Goal: Obtain resource: Download file/media

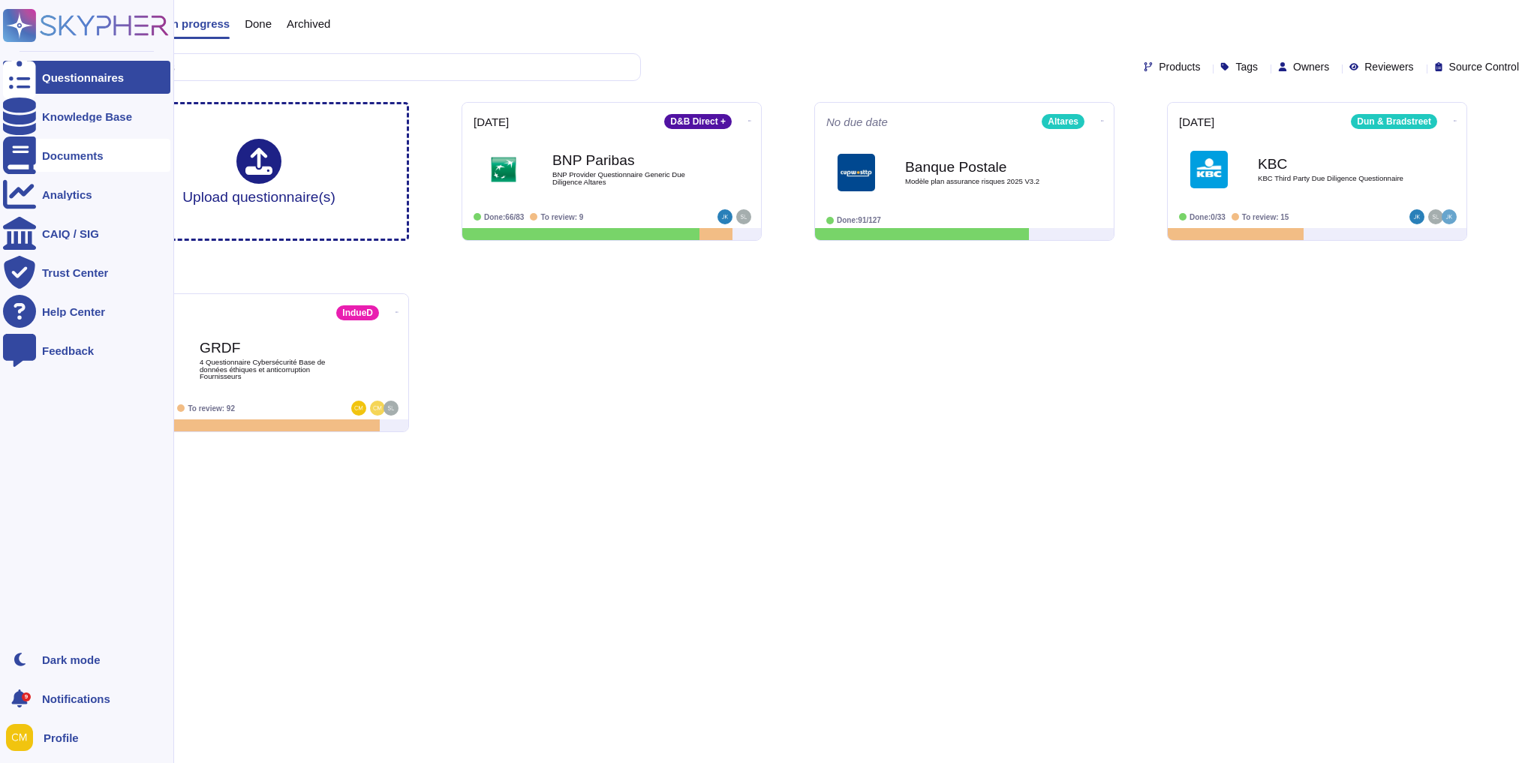
click at [26, 155] on icon at bounding box center [19, 156] width 33 height 38
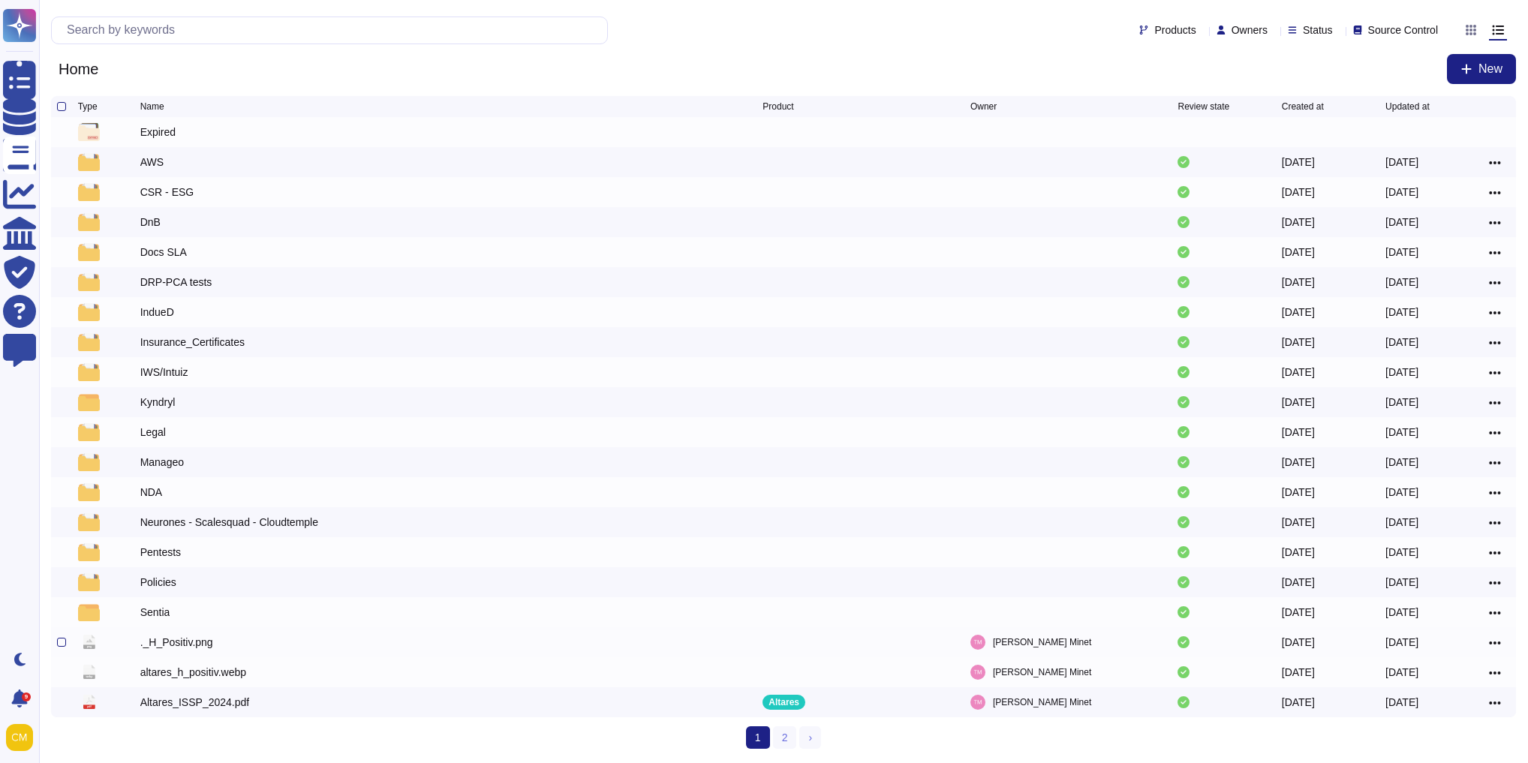
scroll to position [7, 0]
click at [145, 305] on div "IndueD" at bounding box center [157, 312] width 34 height 15
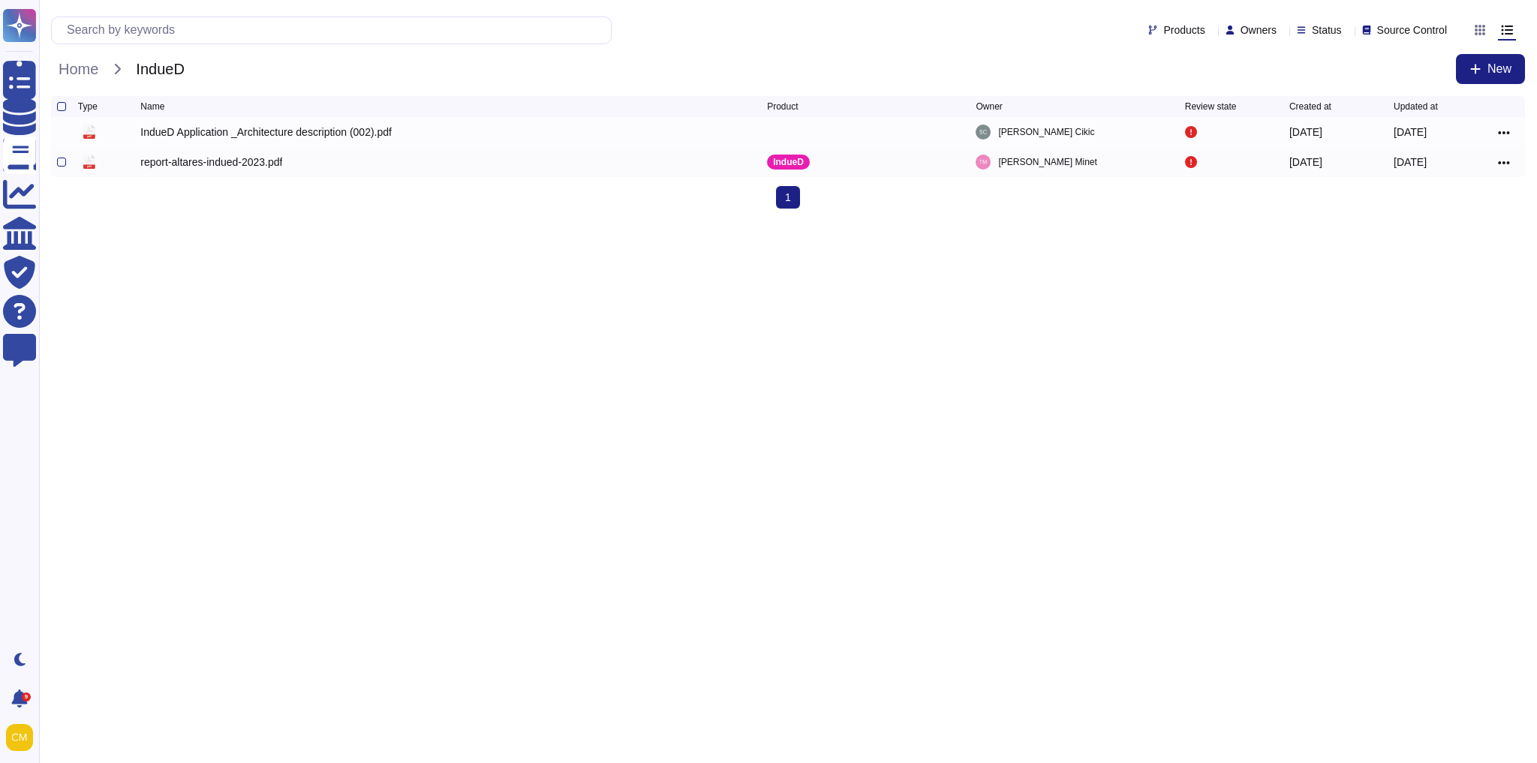
click at [243, 168] on div "report-altares-indued-2023.pdf" at bounding box center [211, 162] width 142 height 15
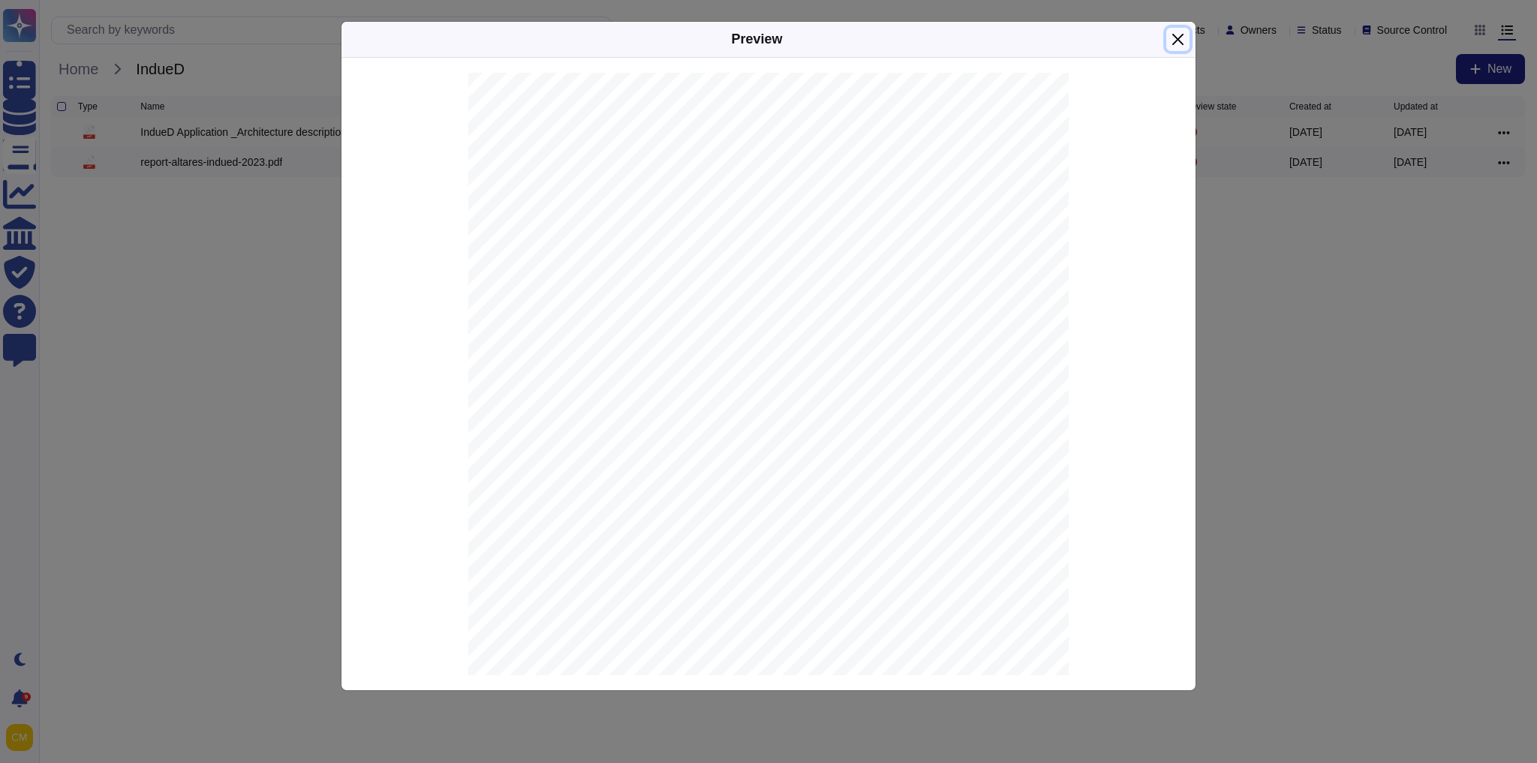
click at [1182, 39] on button "Close" at bounding box center [1177, 39] width 23 height 23
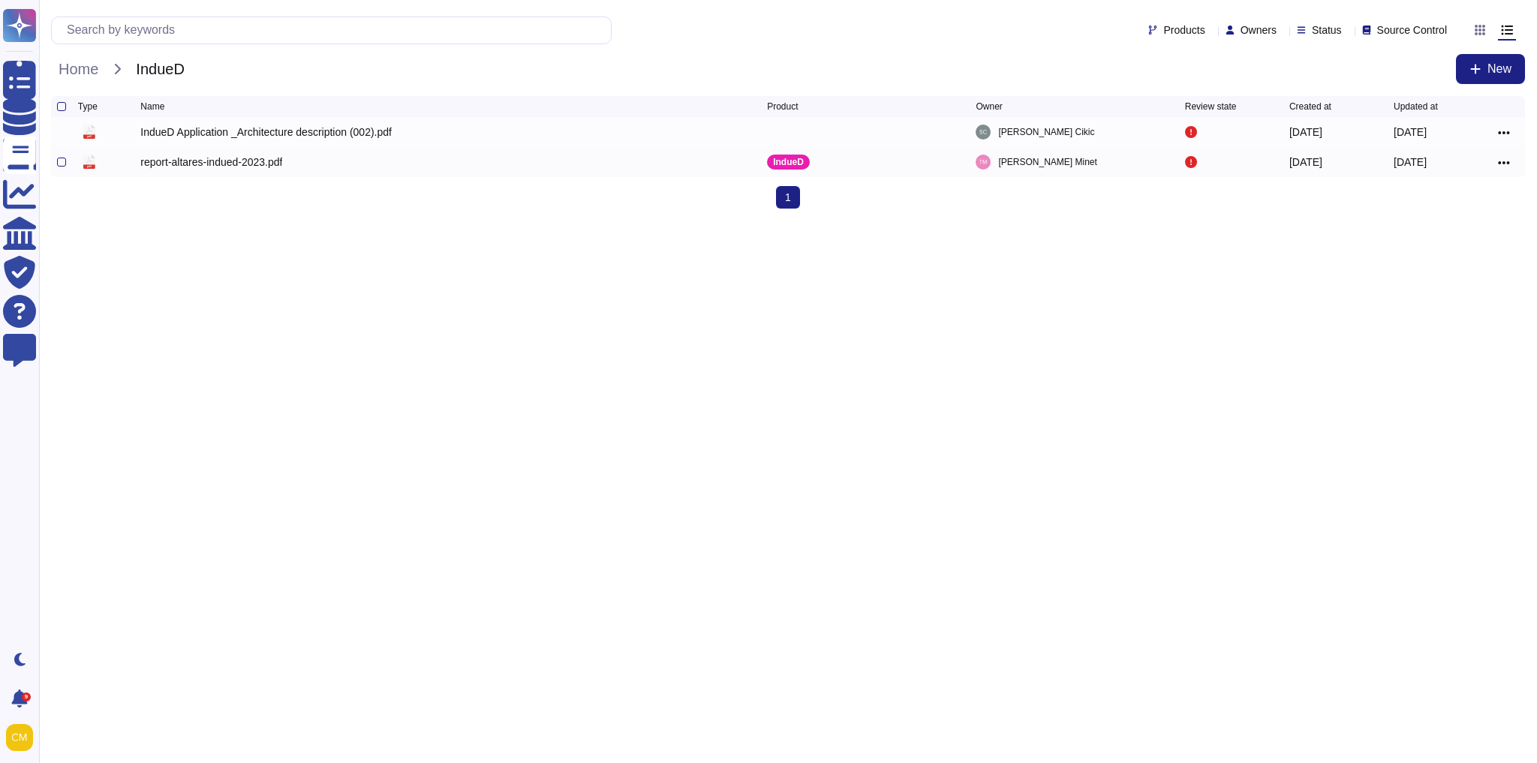
click at [1499, 167] on icon at bounding box center [1504, 163] width 12 height 14
click at [1438, 212] on link "Download" at bounding box center [1450, 208] width 119 height 21
click at [66, 74] on span "Home" at bounding box center [78, 69] width 55 height 23
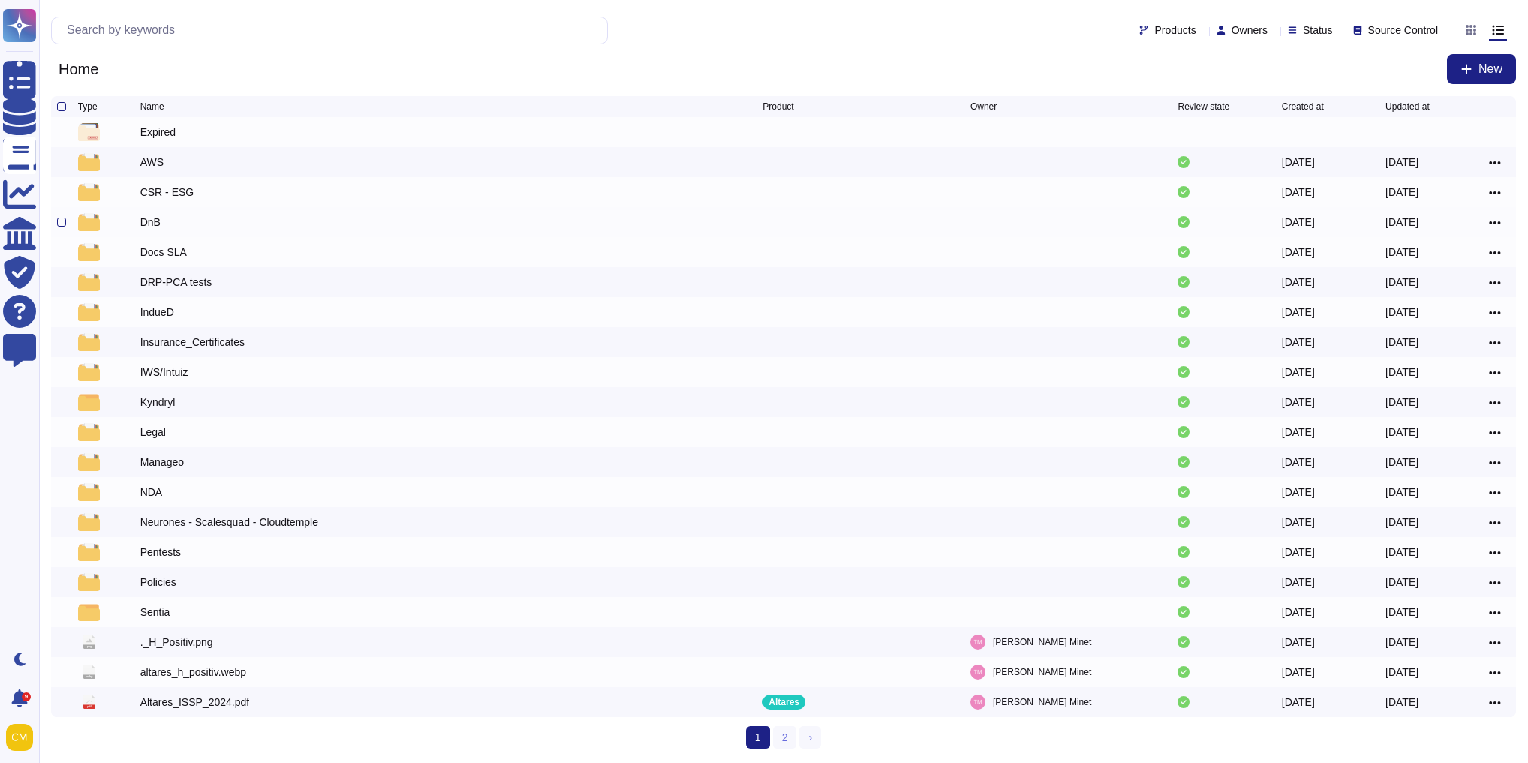
click at [155, 225] on div "DnB" at bounding box center [150, 222] width 20 height 15
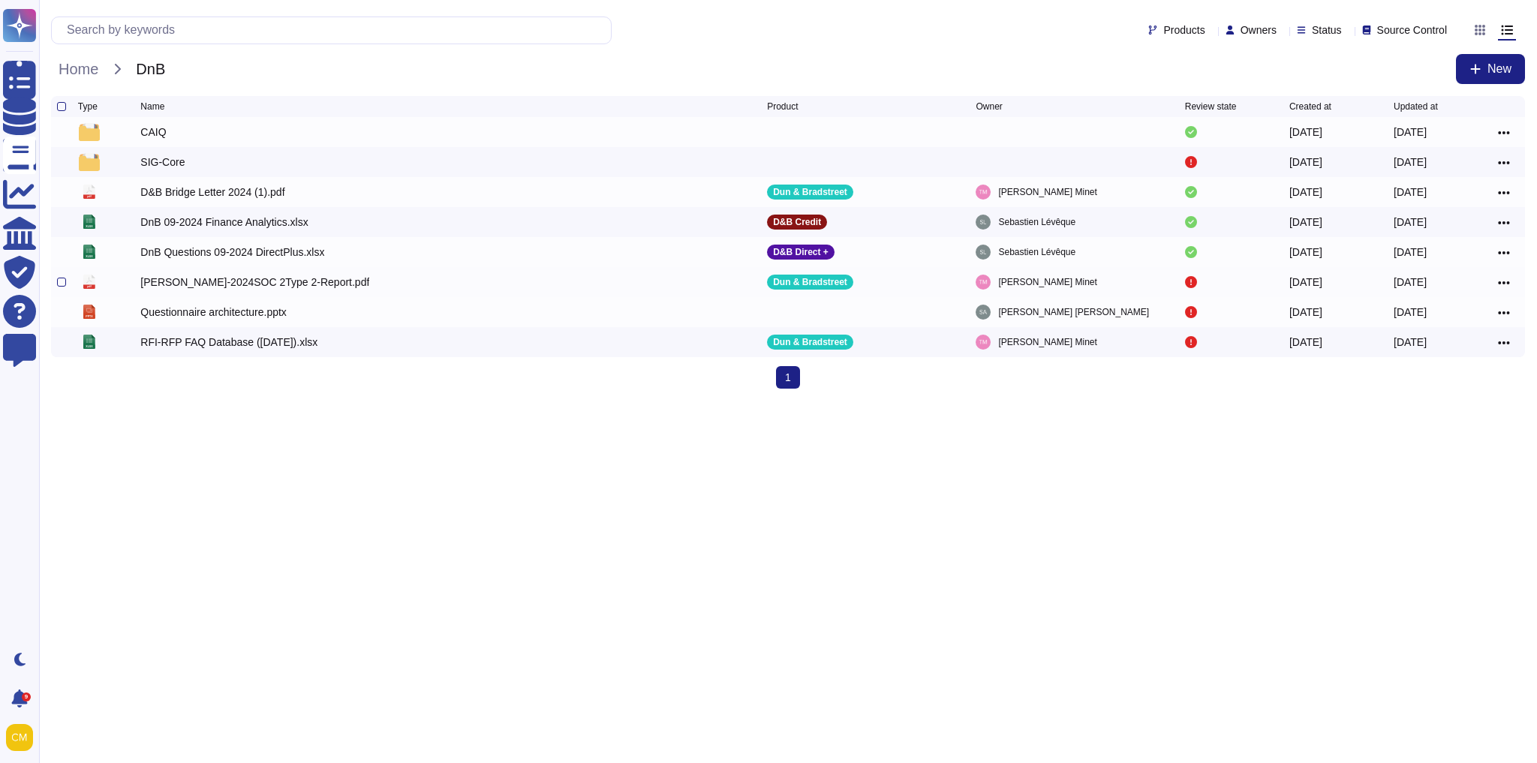
drag, startPoint x: 375, startPoint y: 293, endPoint x: 138, endPoint y: 288, distance: 237.2
click at [138, 288] on div "pdf [PERSON_NAME]-2024SOC 2Type 2-Report.pdf Dun & [PERSON_NAME] [DATE] [DATE]" at bounding box center [788, 282] width 1474 height 30
click at [273, 401] on html "Questionnaires Knowledge Base Documents Analytics CAIQ / SIG Trust Center Help …" at bounding box center [768, 200] width 1537 height 401
click at [170, 164] on div "SIG-Core" at bounding box center [162, 162] width 44 height 15
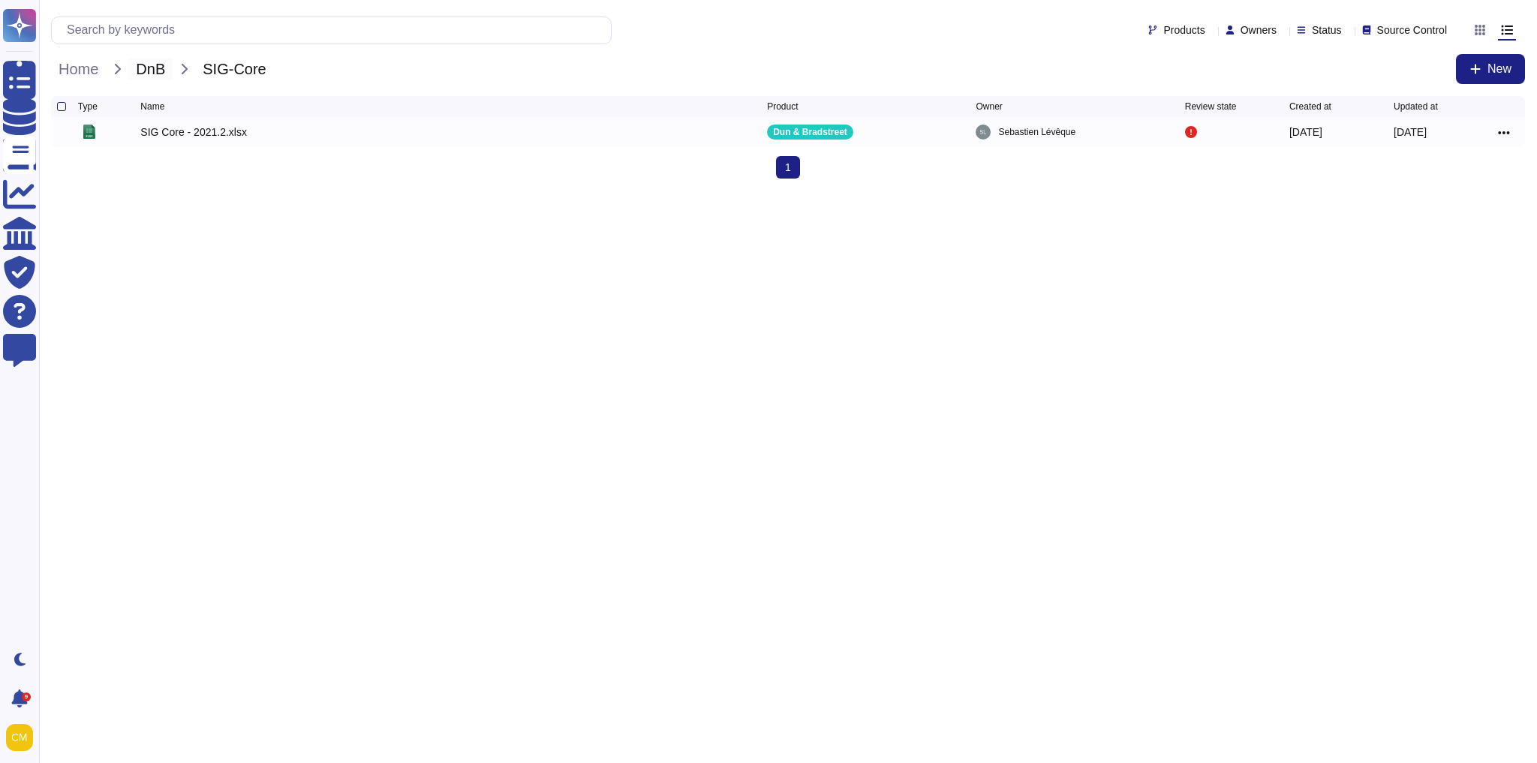
click at [160, 74] on span "DnB" at bounding box center [150, 69] width 44 height 23
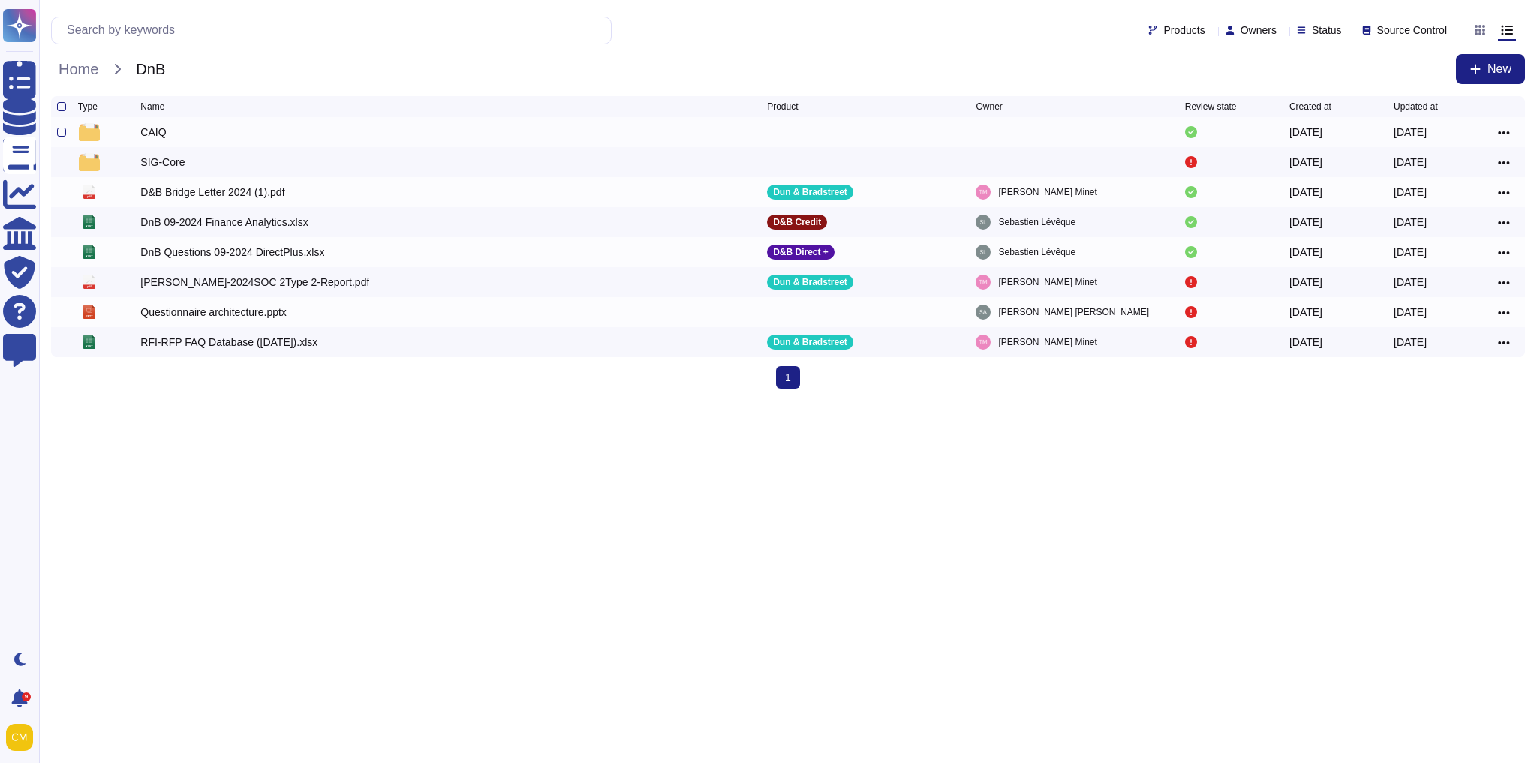
click at [148, 134] on div "CAIQ" at bounding box center [153, 132] width 26 height 15
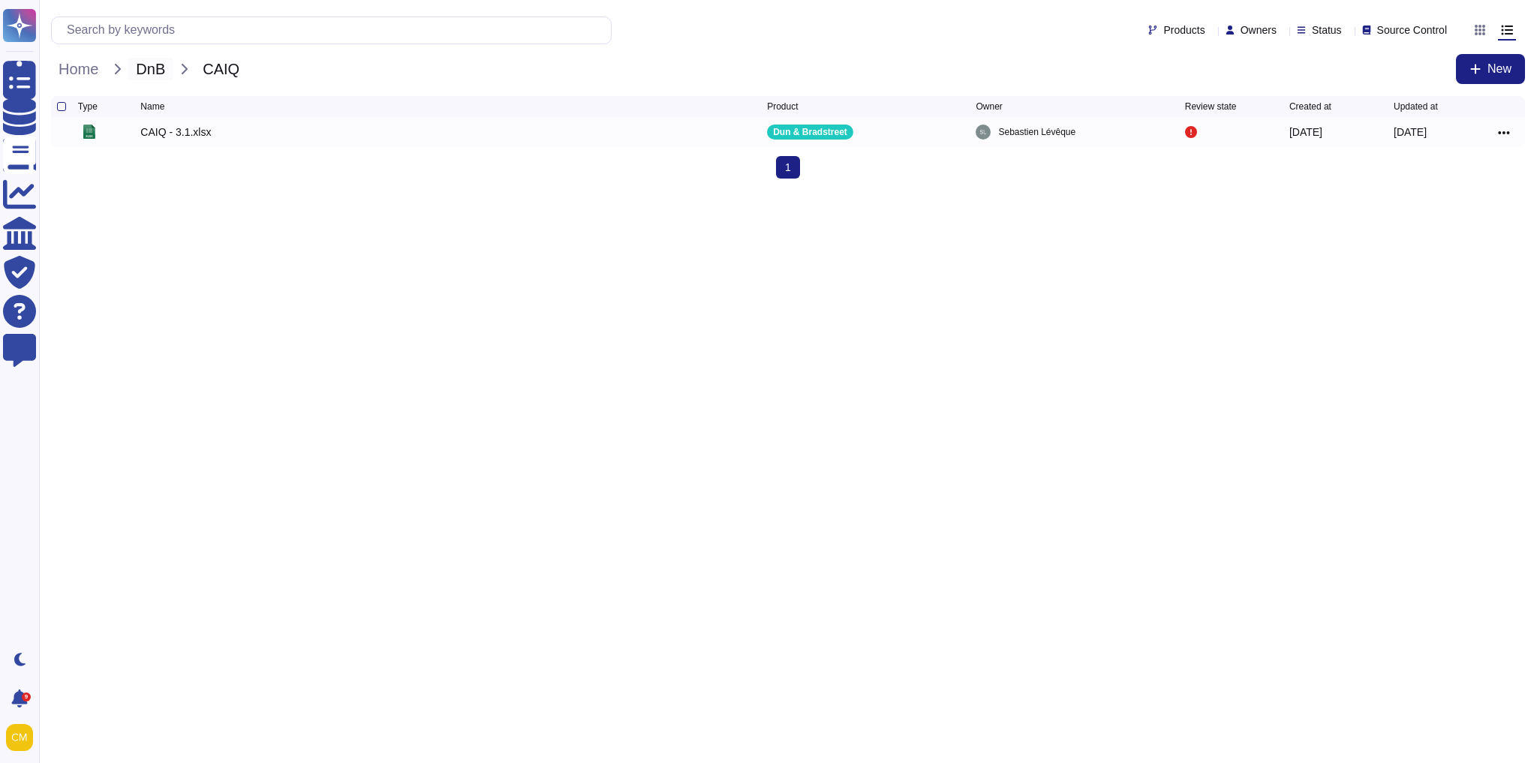
click at [161, 65] on span "DnB" at bounding box center [150, 69] width 44 height 23
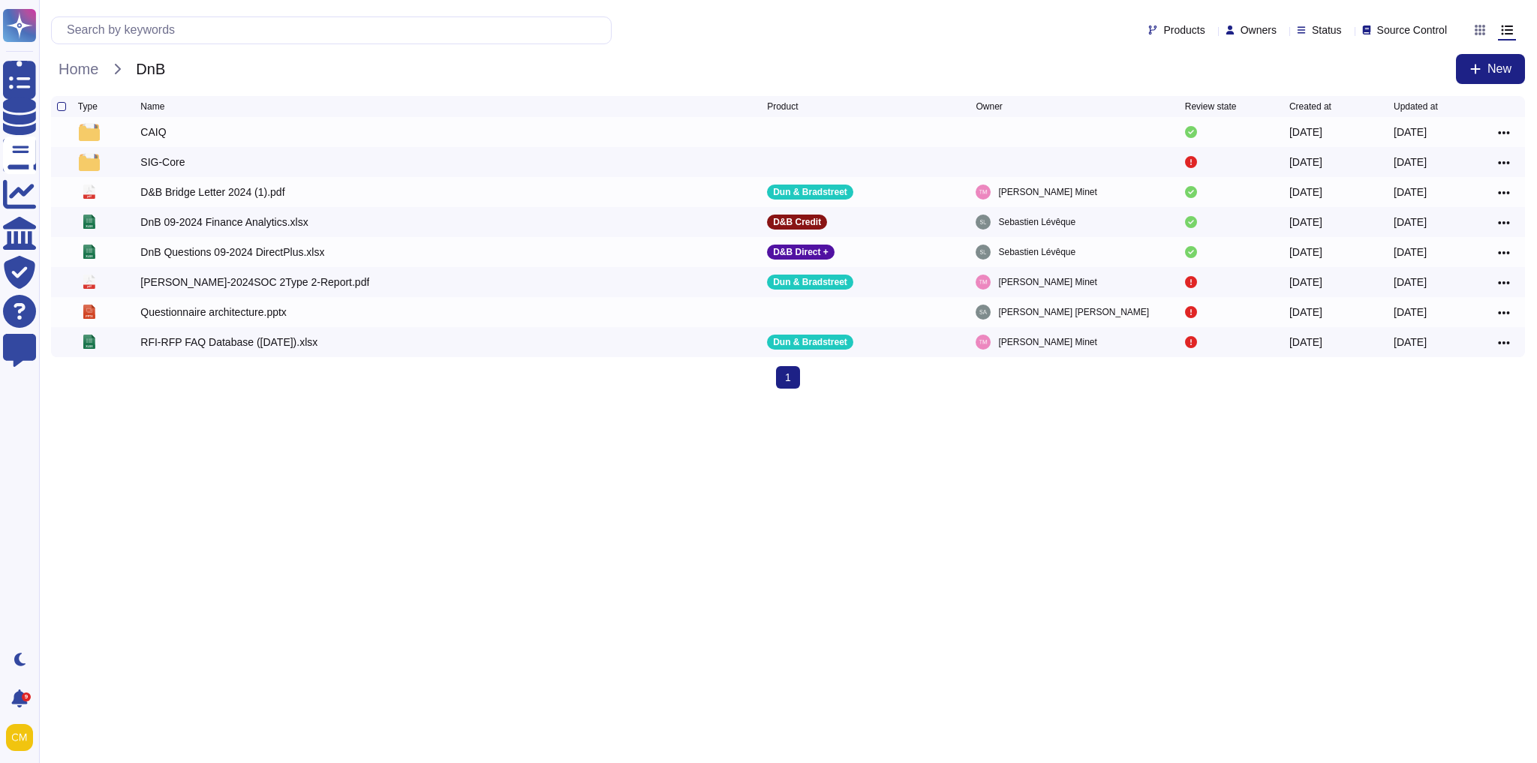
click at [349, 401] on html "Questionnaires Knowledge Base Documents Analytics CAIQ / SIG Trust Center Help …" at bounding box center [768, 200] width 1537 height 401
click at [705, 401] on html "Questionnaires Knowledge Base Documents Analytics CAIQ / SIG Trust Center Help …" at bounding box center [768, 200] width 1537 height 401
drag, startPoint x: 1224, startPoint y: 545, endPoint x: 194, endPoint y: 405, distance: 1039.9
click at [194, 401] on html "Questionnaires Knowledge Base Documents Analytics CAIQ / SIG Trust Center Help …" at bounding box center [768, 200] width 1537 height 401
click at [714, 401] on html "Questionnaires Knowledge Base Documents Analytics CAIQ / SIG Trust Center Help …" at bounding box center [768, 200] width 1537 height 401
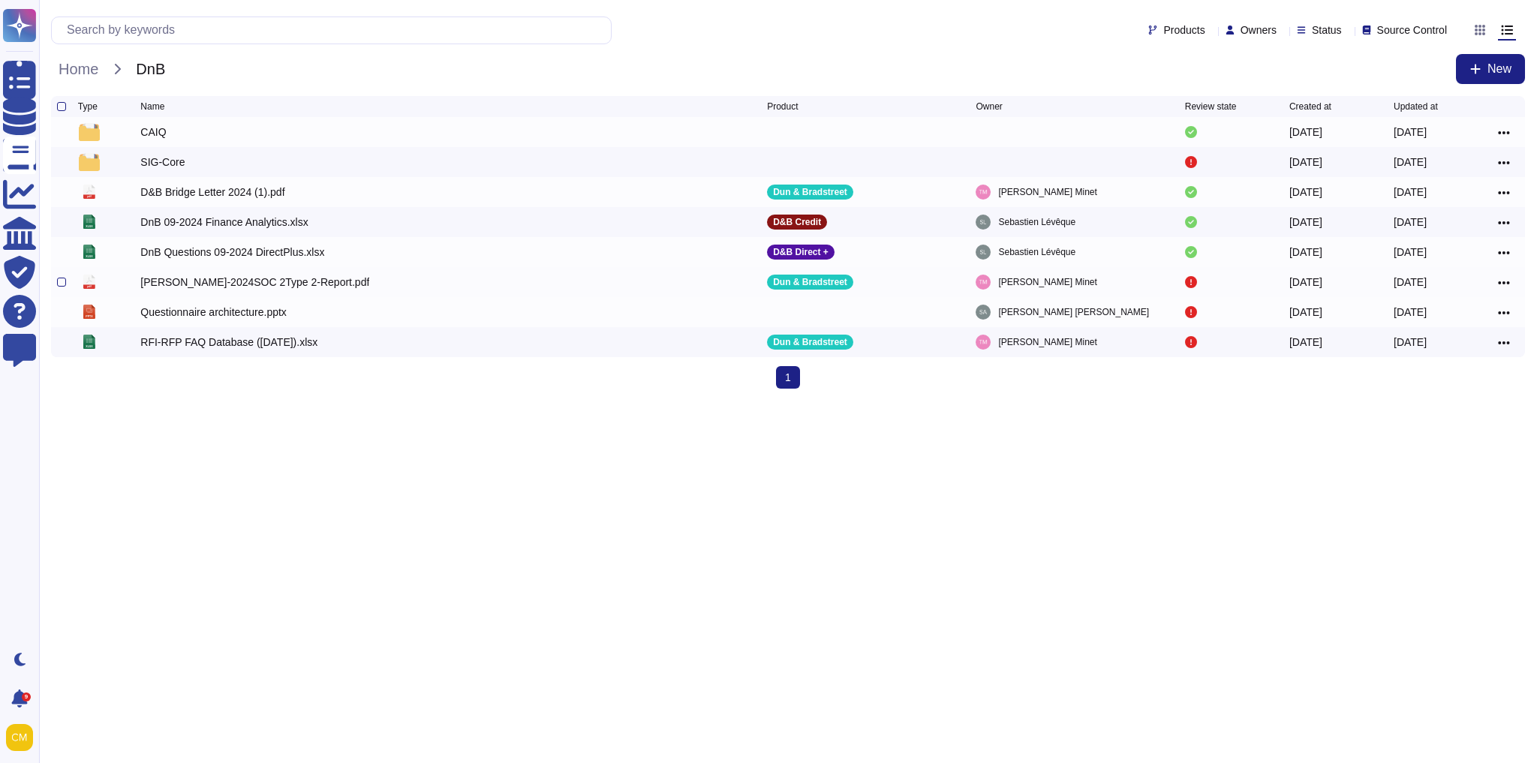
click at [230, 288] on div "[PERSON_NAME]-2024SOC 2Type 2-Report.pdf" at bounding box center [254, 282] width 229 height 15
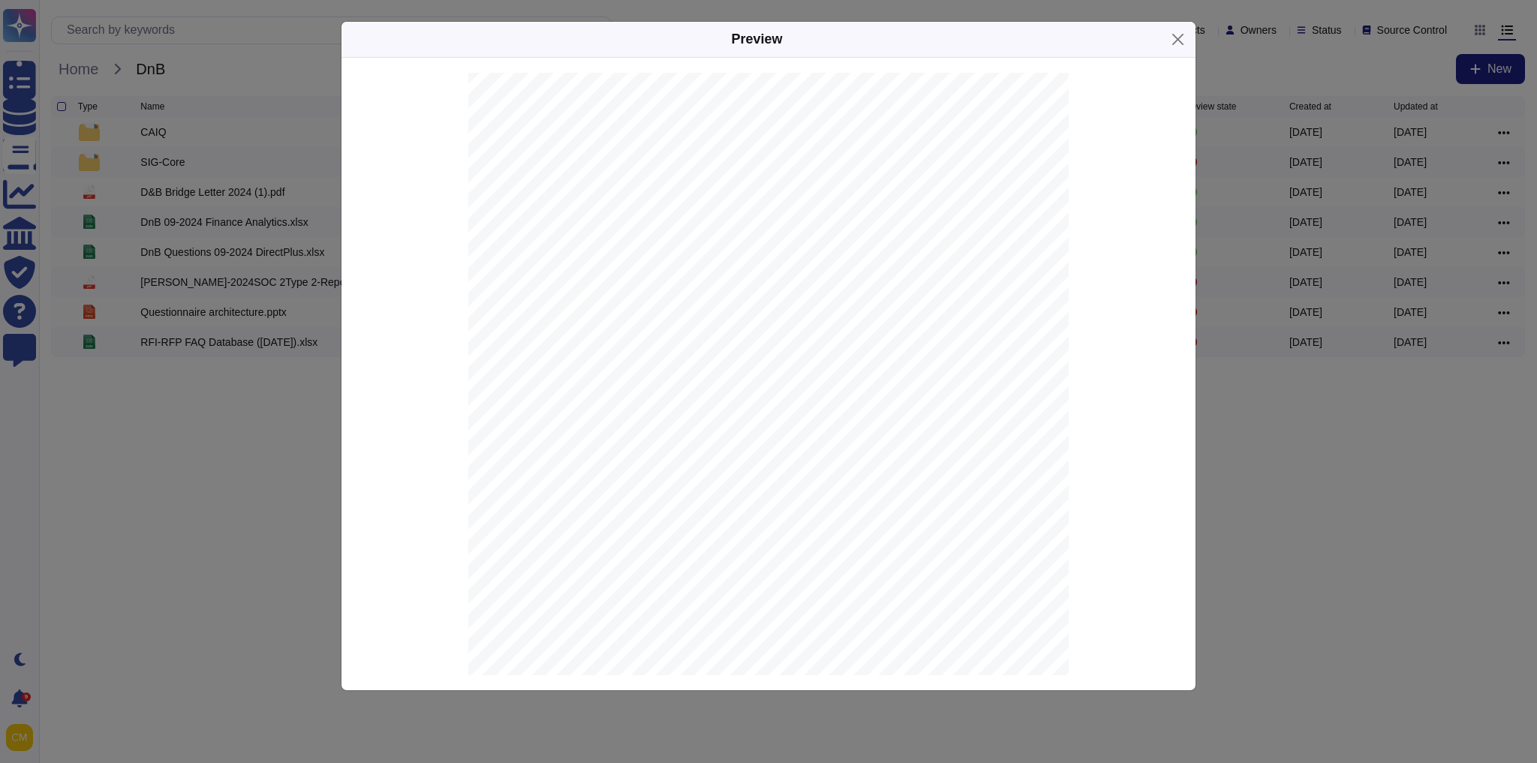
scroll to position [10925, 0]
drag, startPoint x: 997, startPoint y: 359, endPoint x: 539, endPoint y: 116, distance: 518.0
drag, startPoint x: 539, startPoint y: 116, endPoint x: 474, endPoint y: 152, distance: 73.9
click at [474, 152] on div "Internal Use Only 12 D&B’s Data Cloud Products and Solutions Descriptions Data …" at bounding box center [768, 411] width 600 height 777
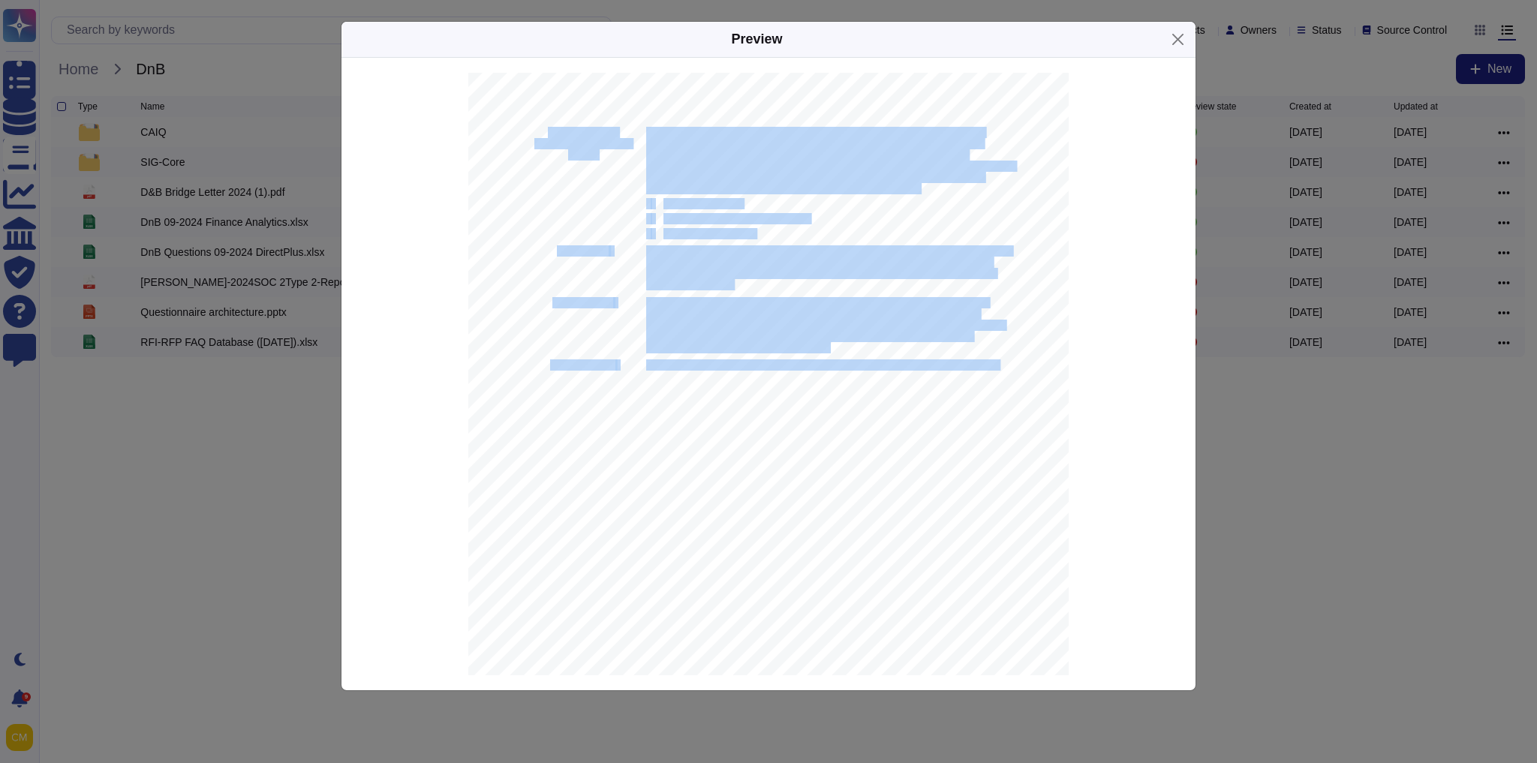
drag, startPoint x: 995, startPoint y: 367, endPoint x: 543, endPoint y: 128, distance: 511.0
click at [543, 128] on div "Internal Use Only 12 D&B’s Data Cloud Products and Solutions Descriptions Data …" at bounding box center [768, 411] width 600 height 777
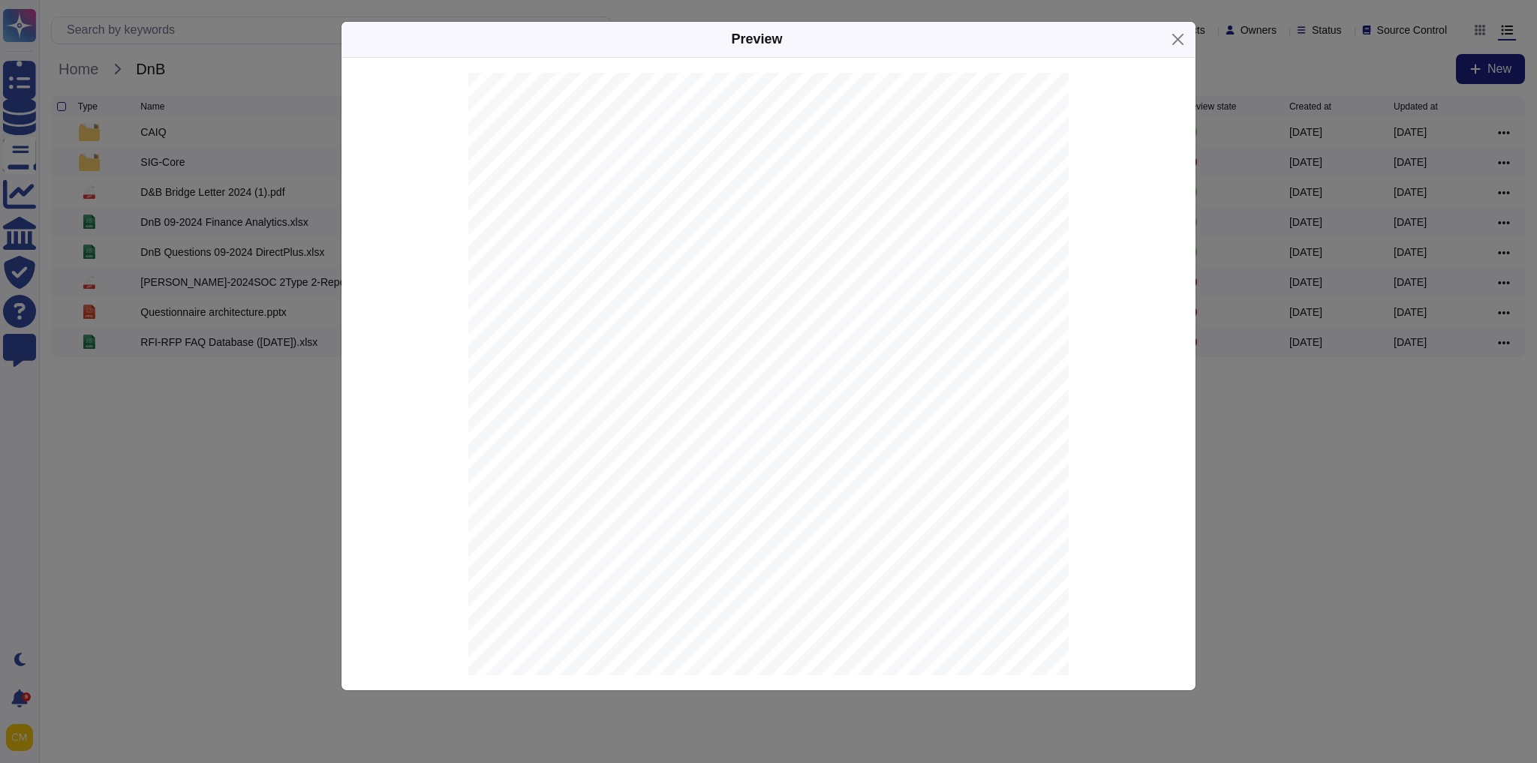
click at [980, 408] on div "Internal Use Only 12 D&B’s Data Cloud Products and Solutions Descriptions Data …" at bounding box center [768, 411] width 600 height 777
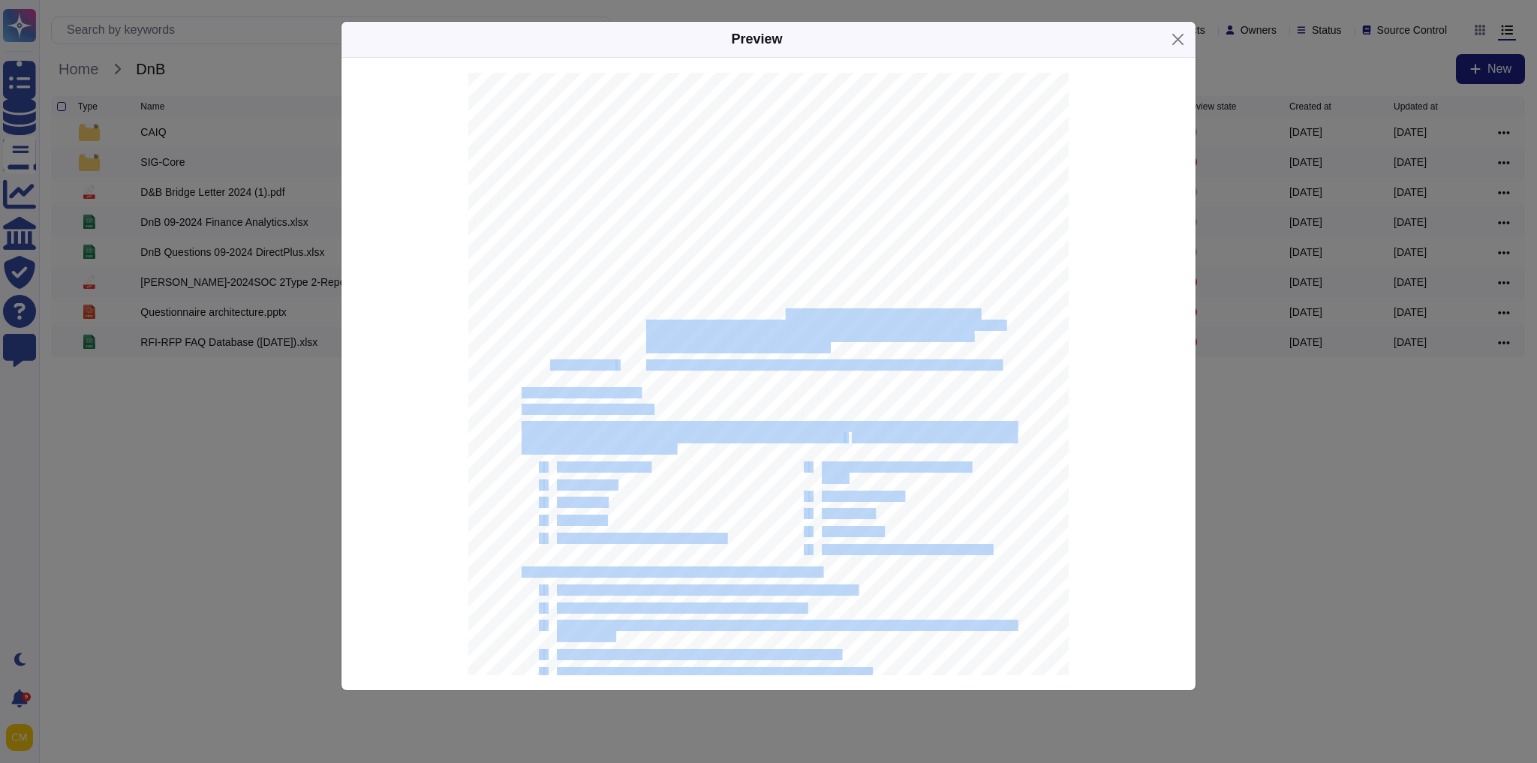
drag, startPoint x: 996, startPoint y: 364, endPoint x: 712, endPoint y: 281, distance: 296.4
click at [760, 302] on div "Internal Use Only 12 D&B’s Data Cloud Products and Solutions Descriptions Data …" at bounding box center [768, 411] width 600 height 777
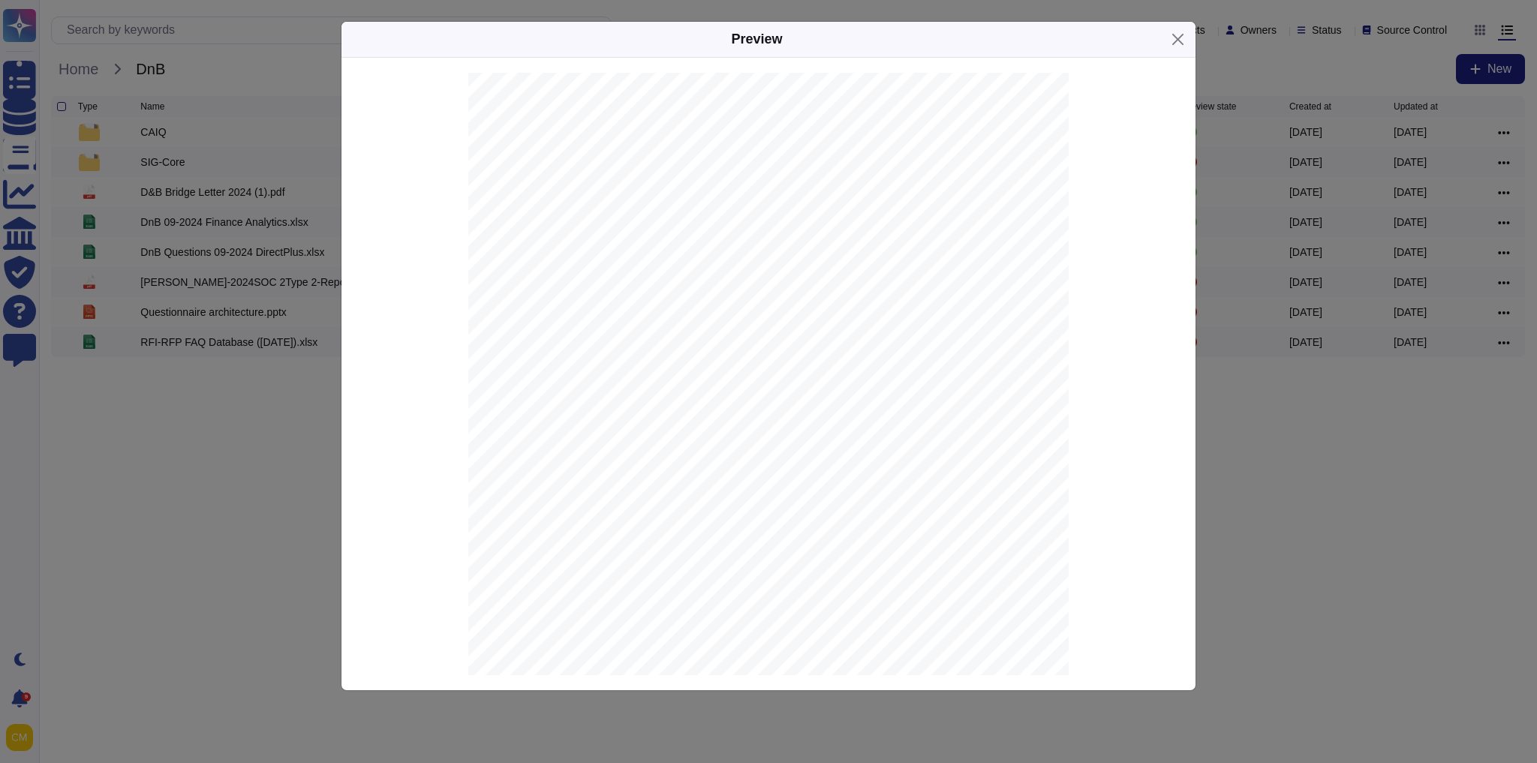
click at [572, 159] on span "(RPSi)" at bounding box center [582, 155] width 29 height 10
drag, startPoint x: 543, startPoint y: 130, endPoint x: 594, endPoint y: 164, distance: 62.2
click at [594, 164] on div "Internal Use Only 12 D&B’s Data Cloud Products and Solutions Descriptions Data …" at bounding box center [768, 411] width 600 height 777
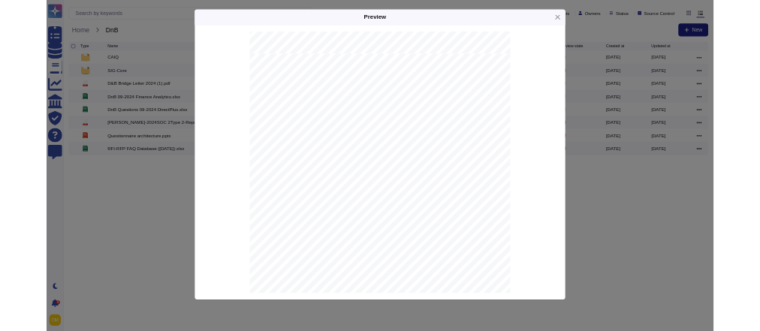
scroll to position [10805, 0]
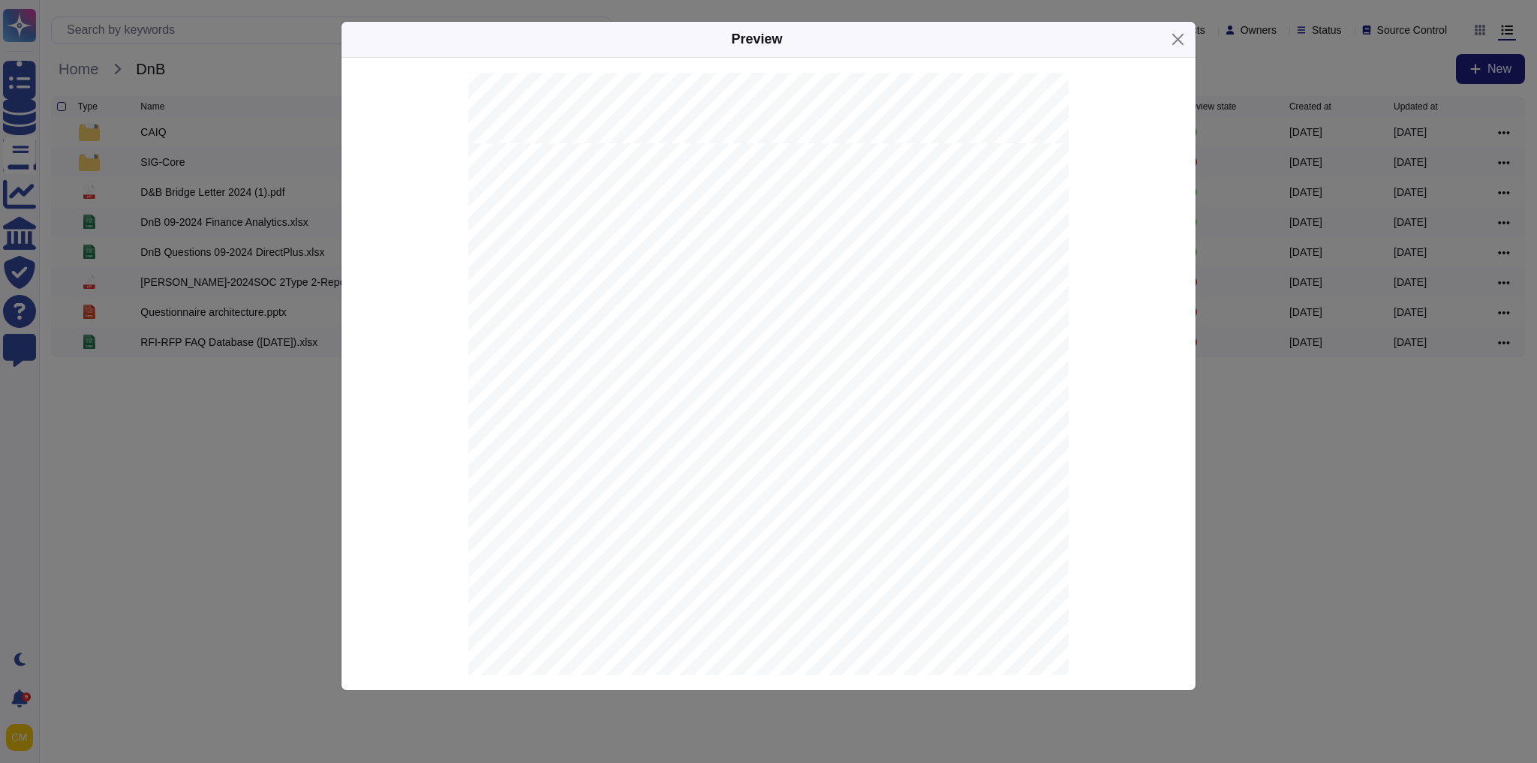
drag, startPoint x: 344, startPoint y: 453, endPoint x: 310, endPoint y: 450, distance: 34.6
click at [342, 453] on div "D UN & B RADSTREET I [GEOGRAPHIC_DATA] . SOC 2 R EPORT F OR D ATA C LOUD P RODU…" at bounding box center [768, 374] width 854 height 633
click at [285, 453] on div "Preview D UN & B RADSTREET I [GEOGRAPHIC_DATA] . SOC 2 R EPORT F OR D ATA C LOU…" at bounding box center [768, 381] width 1537 height 763
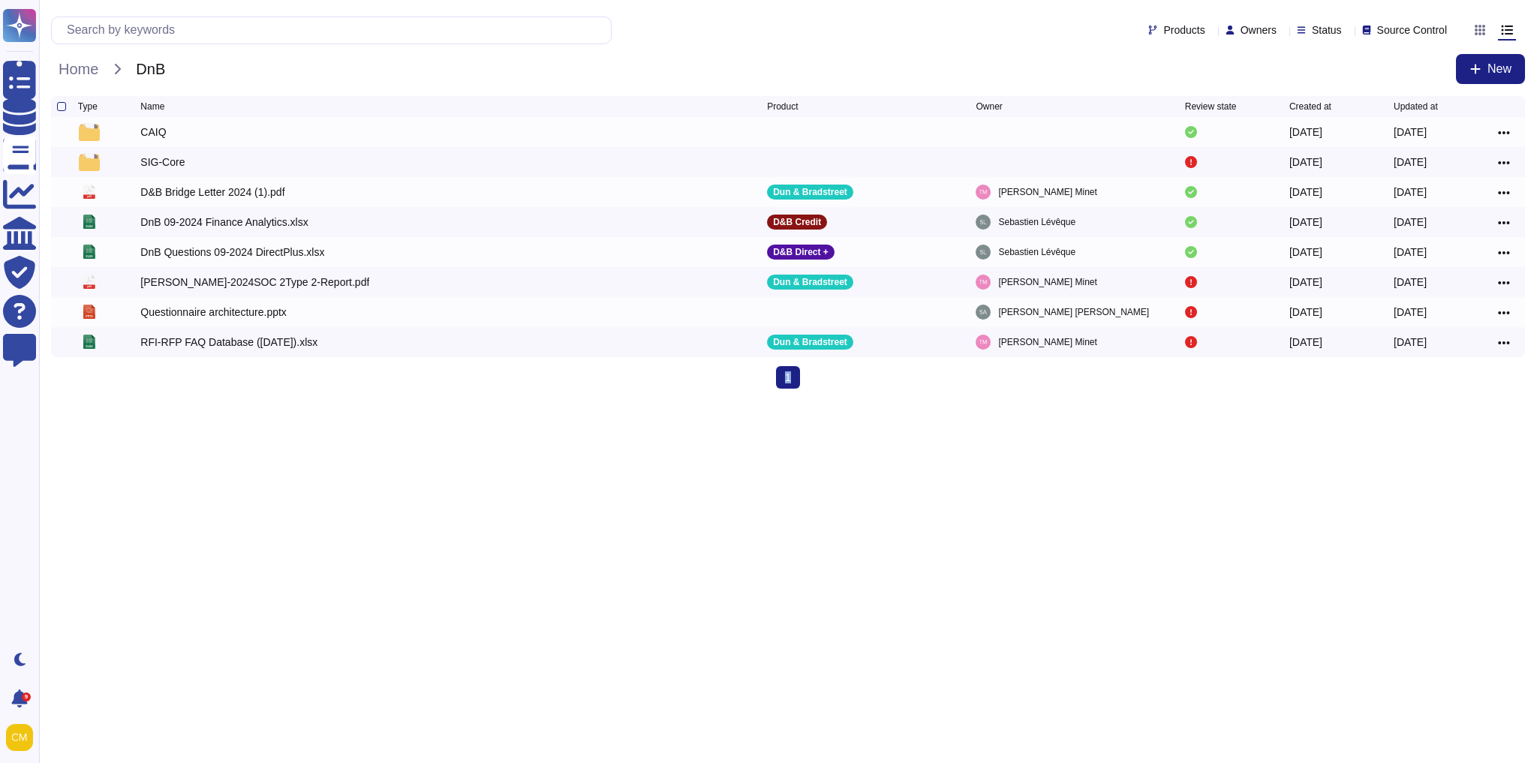
click at [285, 401] on html "Questionnaires Knowledge Base Documents Analytics CAIQ / SIG Trust Center Help …" at bounding box center [768, 200] width 1537 height 401
drag, startPoint x: 368, startPoint y: 358, endPoint x: 141, endPoint y: 144, distance: 311.7
click at [141, 144] on div "Type Name Product Owner Review state Created at Updated at CAIQ [DATE] [DATE] S…" at bounding box center [788, 226] width 1474 height 261
click at [477, 401] on html "Questionnaires Knowledge Base Documents Analytics CAIQ / SIG Trust Center Help …" at bounding box center [768, 200] width 1537 height 401
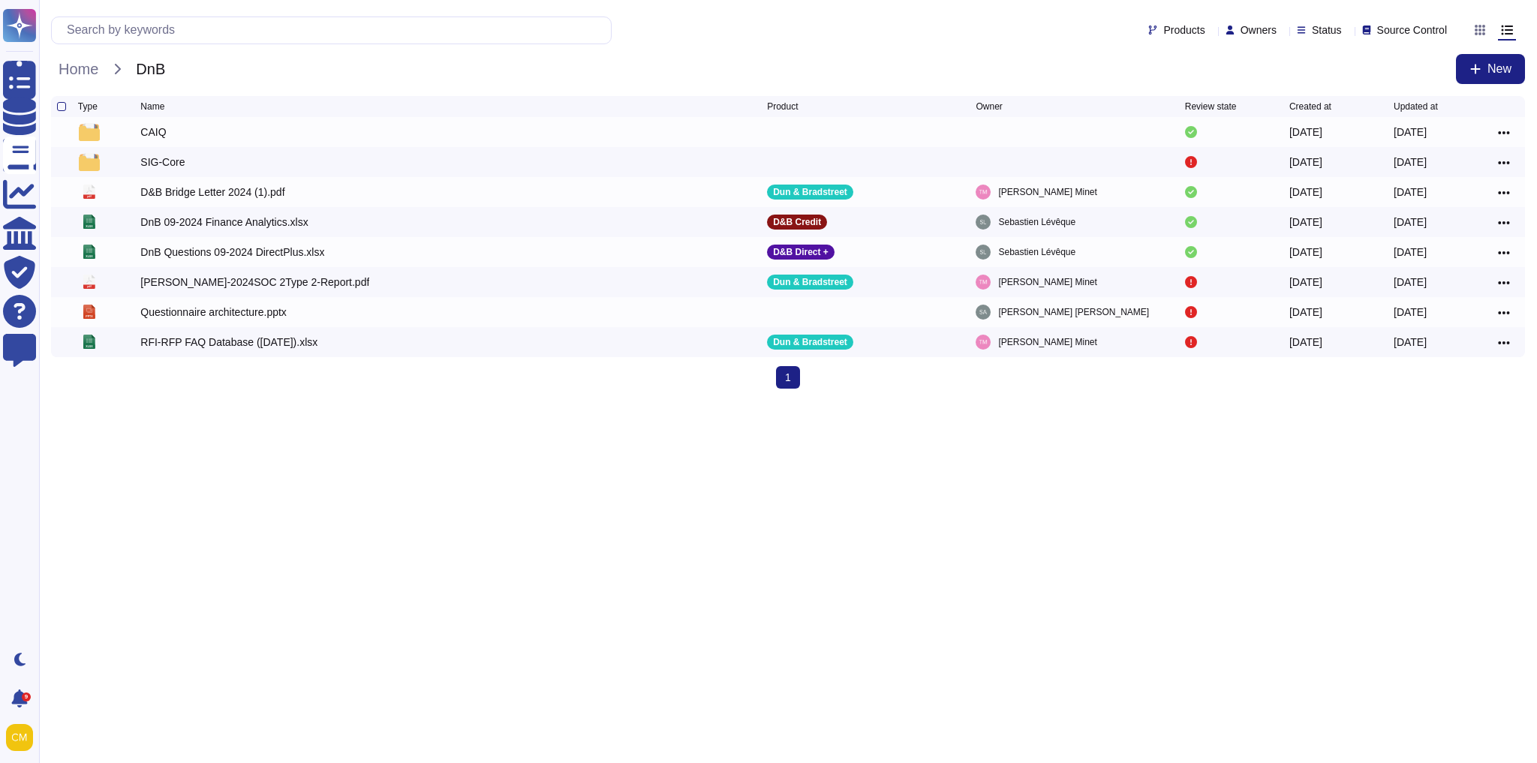
click at [440, 401] on html "Questionnaires Knowledge Base Documents Analytics CAIQ / SIG Trust Center Help …" at bounding box center [768, 200] width 1537 height 401
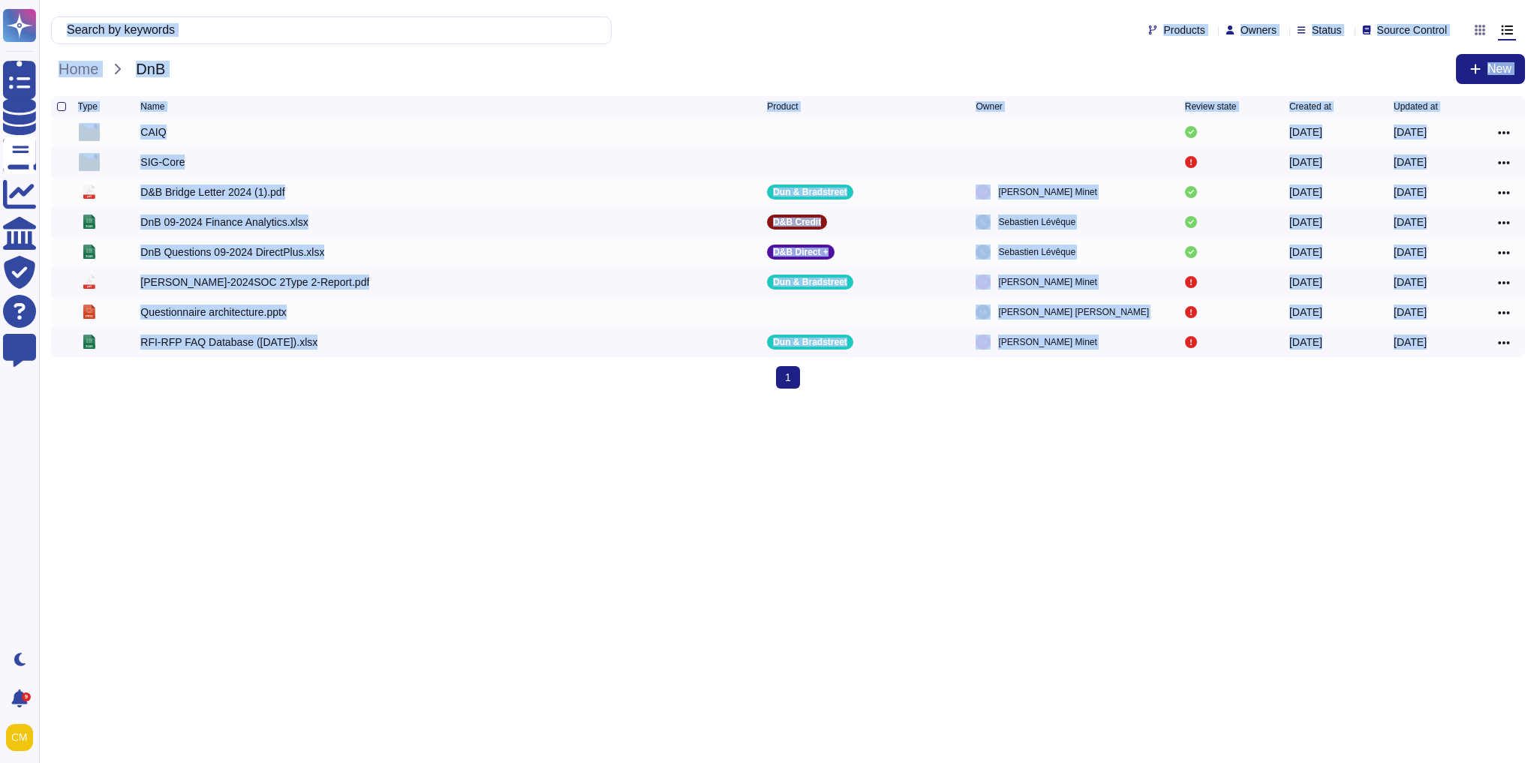
drag, startPoint x: 434, startPoint y: 492, endPoint x: 62, endPoint y: 27, distance: 595.4
click at [62, 27] on html "Questionnaires Knowledge Base Documents Analytics CAIQ / SIG Trust Center Help …" at bounding box center [768, 200] width 1537 height 401
click at [366, 401] on html "Questionnaires Knowledge Base Documents Analytics CAIQ / SIG Trust Center Help …" at bounding box center [768, 200] width 1537 height 401
click at [389, 401] on html "Questionnaires Knowledge Base Documents Analytics CAIQ / SIG Trust Center Help …" at bounding box center [768, 200] width 1537 height 401
drag, startPoint x: 387, startPoint y: 565, endPoint x: 39, endPoint y: -1, distance: 664.1
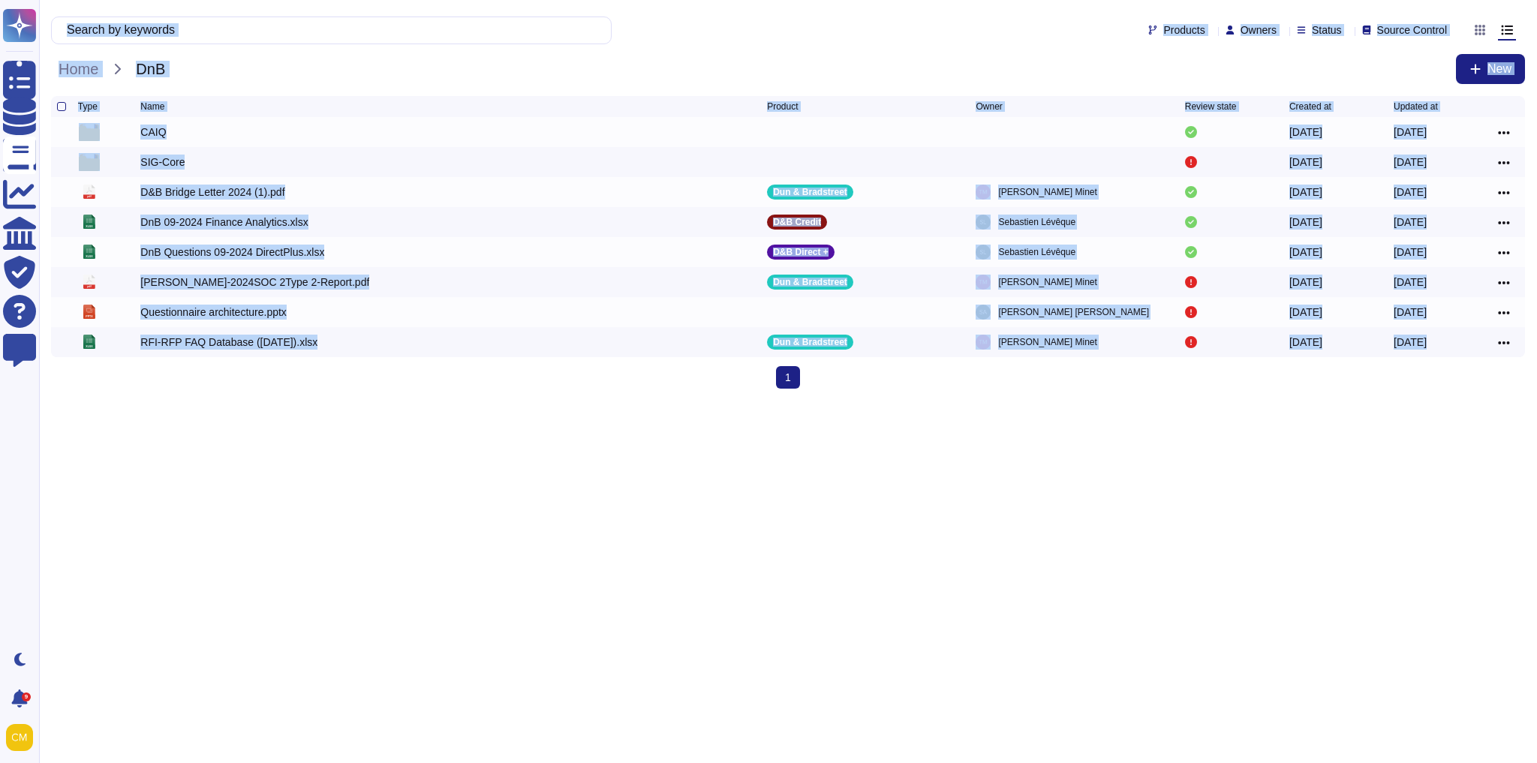
click at [39, 0] on html "Questionnaires Knowledge Base Documents Analytics CAIQ / SIG Trust Center Help …" at bounding box center [768, 200] width 1537 height 401
click at [342, 401] on html "Questionnaires Knowledge Base Documents Analytics CAIQ / SIG Trust Center Help …" at bounding box center [768, 200] width 1537 height 401
drag, startPoint x: 403, startPoint y: 525, endPoint x: 162, endPoint y: 35, distance: 546.1
click at [162, 35] on html "Questionnaires Knowledge Base Documents Analytics CAIQ / SIG Trust Center Help …" at bounding box center [768, 200] width 1537 height 401
click at [248, 401] on html "Questionnaires Knowledge Base Documents Analytics CAIQ / SIG Trust Center Help …" at bounding box center [768, 200] width 1537 height 401
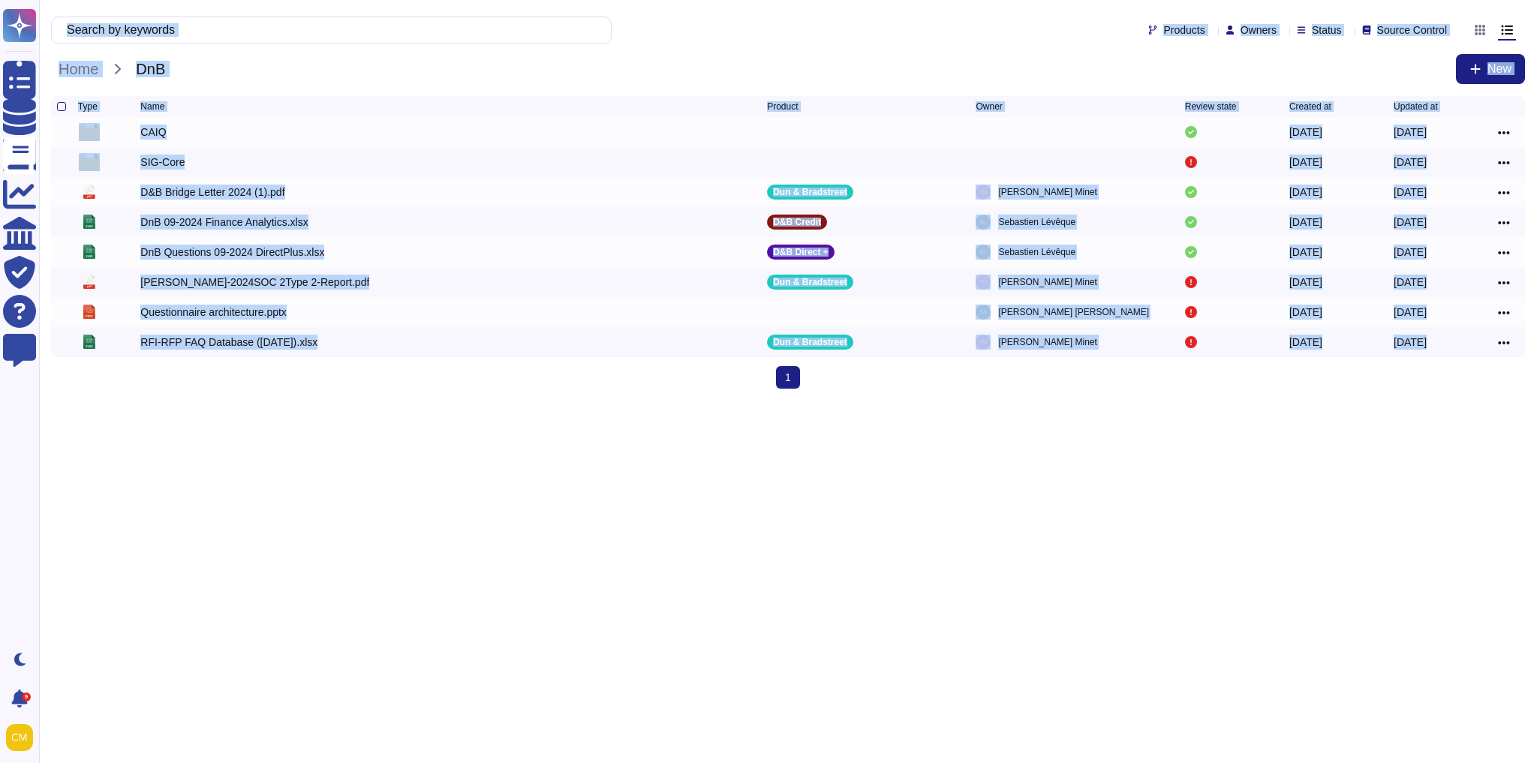
click at [444, 401] on html "Questionnaires Knowledge Base Documents Analytics CAIQ / SIG Trust Center Help …" at bounding box center [768, 200] width 1537 height 401
drag, startPoint x: 1170, startPoint y: 538, endPoint x: 81, endPoint y: 20, distance: 1205.9
click at [82, 20] on html "Questionnaires Knowledge Base Documents Analytics CAIQ / SIG Trust Center Help …" at bounding box center [768, 200] width 1537 height 401
click at [399, 389] on div "1 (current)" at bounding box center [788, 377] width 1474 height 23
click at [367, 401] on html "Questionnaires Knowledge Base Documents Analytics CAIQ / SIG Trust Center Help …" at bounding box center [768, 200] width 1537 height 401
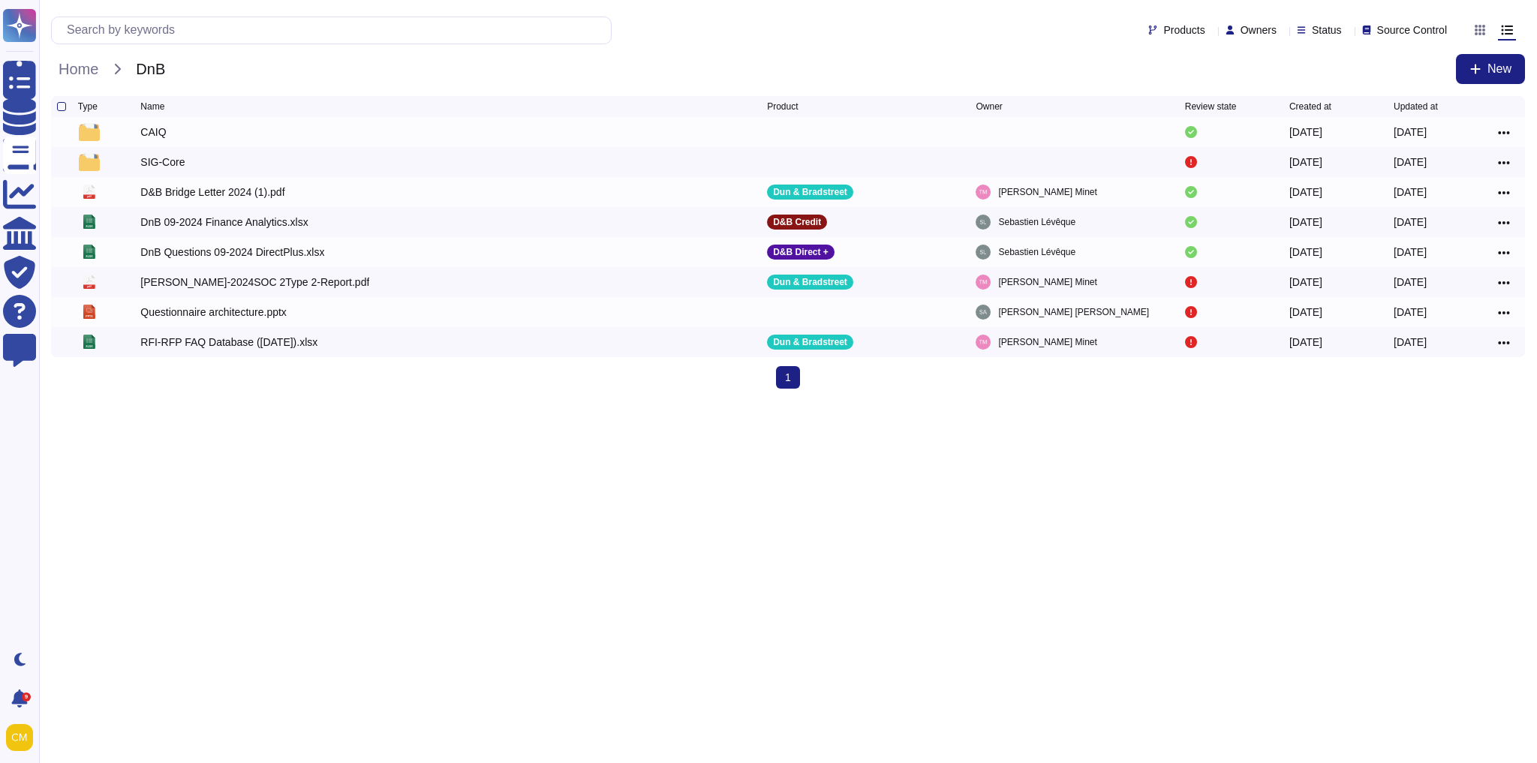
drag, startPoint x: 389, startPoint y: 423, endPoint x: 413, endPoint y: 525, distance: 104.1
click at [413, 401] on html "Questionnaires Knowledge Base Documents Analytics CAIQ / SIG Trust Center Help …" at bounding box center [768, 200] width 1537 height 401
click at [759, 280] on div "[PERSON_NAME]-2024SOC 2Type 2-Report.pdf" at bounding box center [453, 282] width 627 height 18
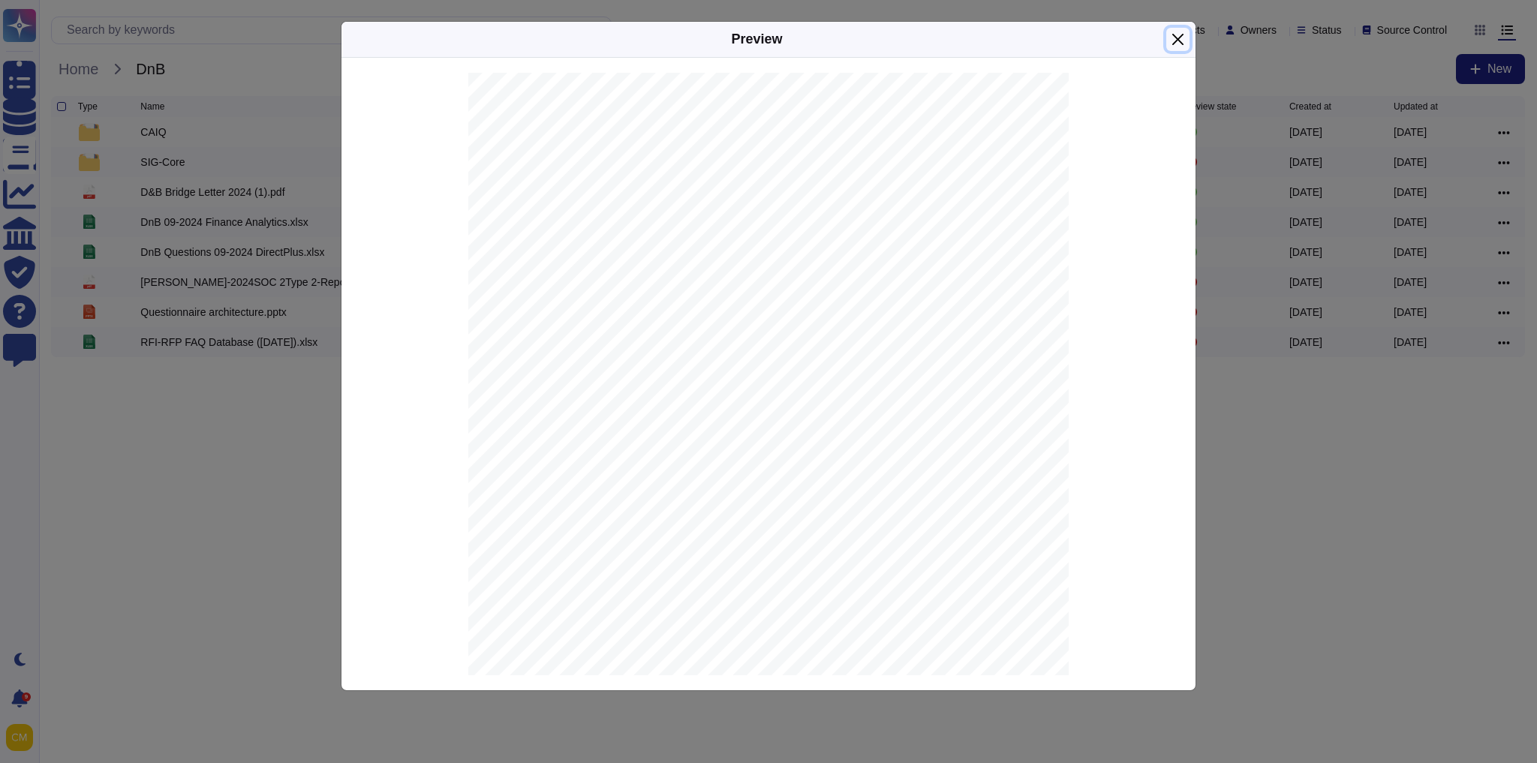
click at [1177, 41] on button "Close" at bounding box center [1177, 39] width 23 height 23
